Goal: Navigation & Orientation: Find specific page/section

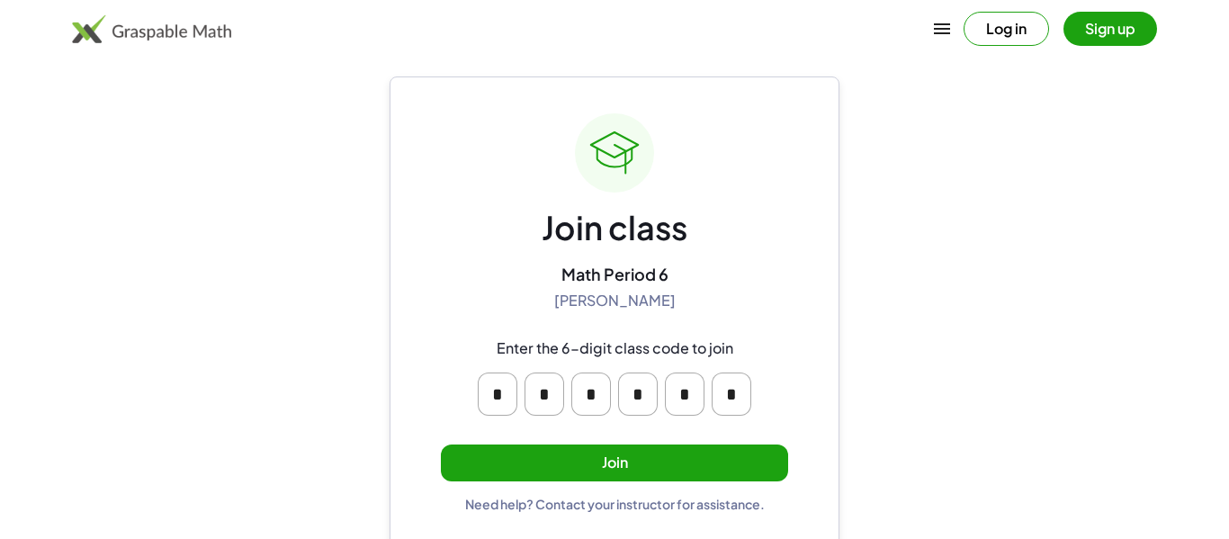
scroll to position [34, 0]
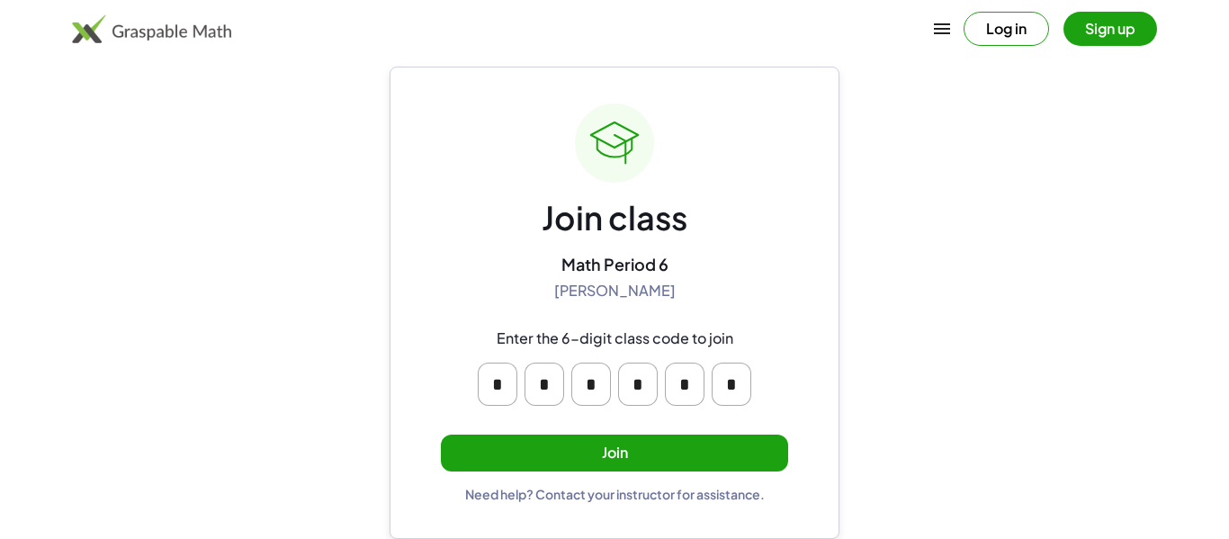
click at [650, 455] on button "Join" at bounding box center [614, 452] width 347 height 37
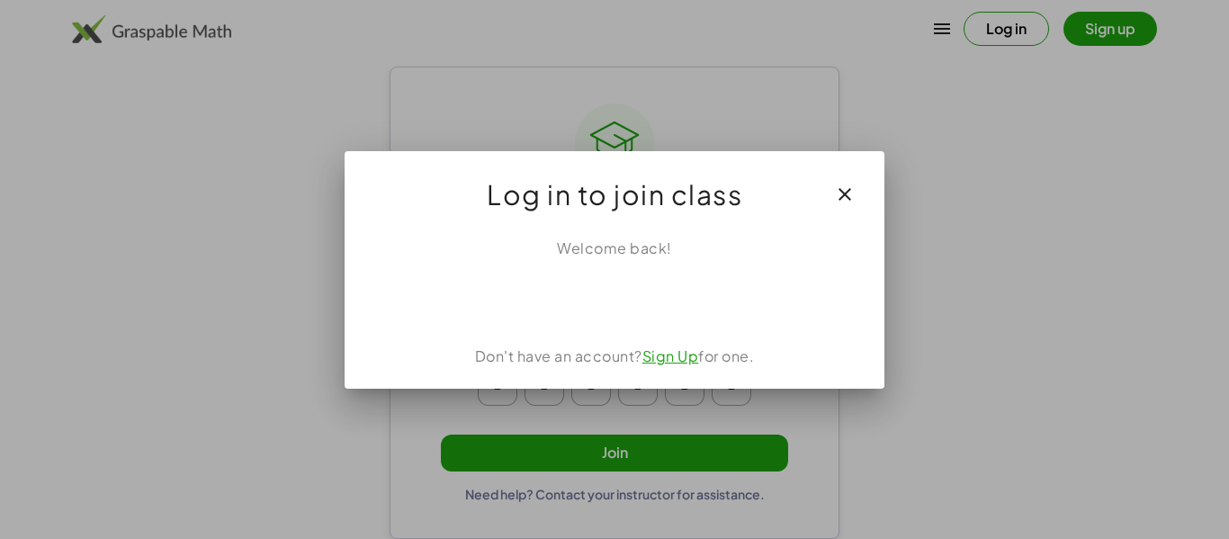
scroll to position [0, 0]
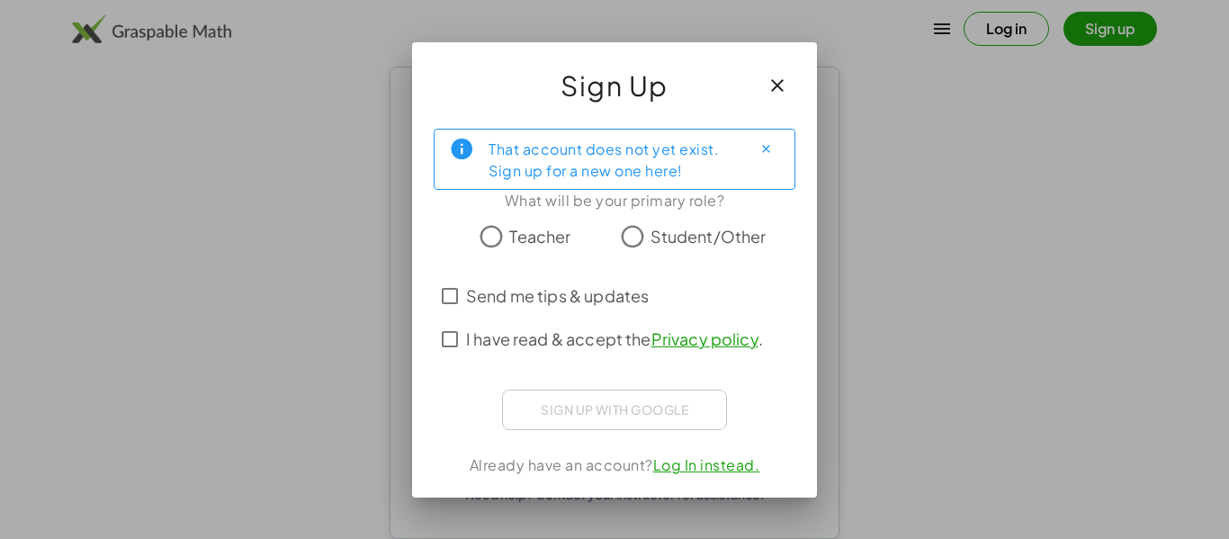
click at [667, 235] on span "Student/Other" at bounding box center [708, 236] width 116 height 24
click at [764, 142] on icon "Close" at bounding box center [765, 148] width 13 height 13
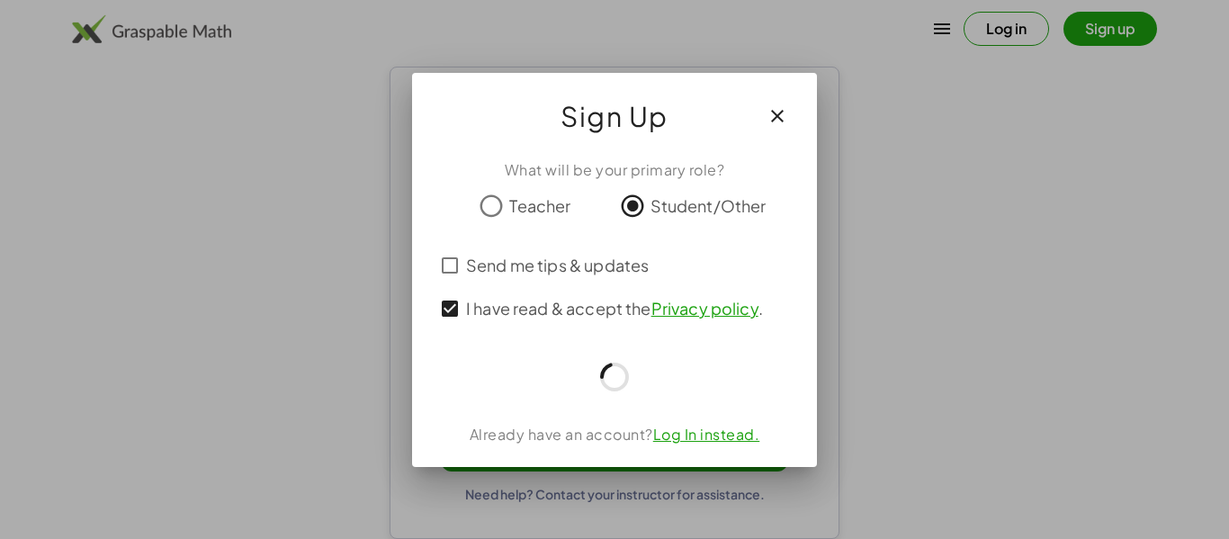
scroll to position [34, 0]
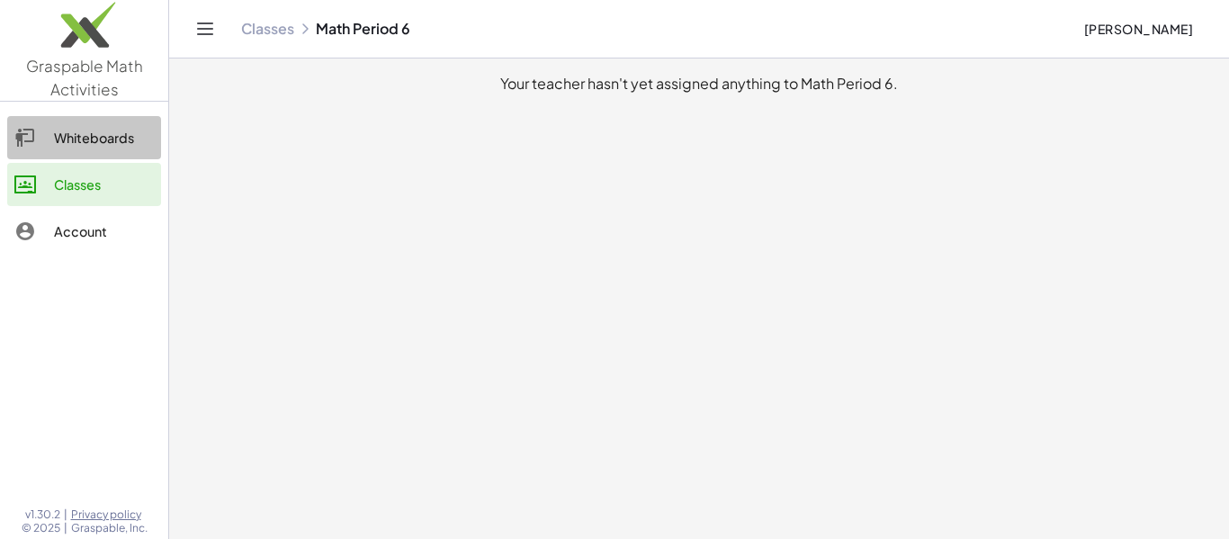
click at [136, 147] on div "Whiteboards" at bounding box center [104, 138] width 100 height 22
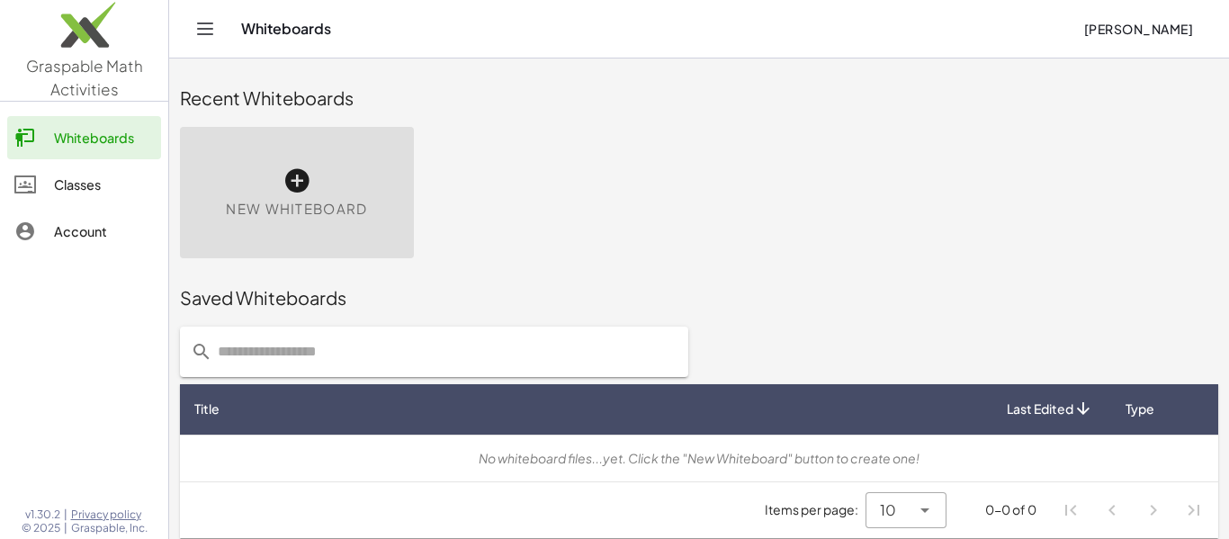
click at [60, 181] on div "Classes" at bounding box center [104, 185] width 100 height 22
